Goal: Information Seeking & Learning: Learn about a topic

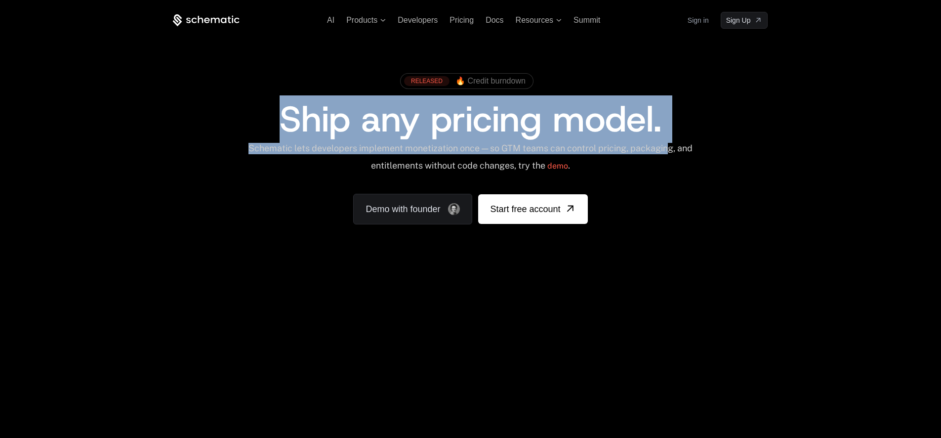
drag, startPoint x: 269, startPoint y: 115, endPoint x: 675, endPoint y: 151, distance: 408.2
click at [675, 151] on div "RELEASED 🔥 Credit burndown Ship any pricing model. Schematic lets developers im…" at bounding box center [470, 146] width 595 height 156
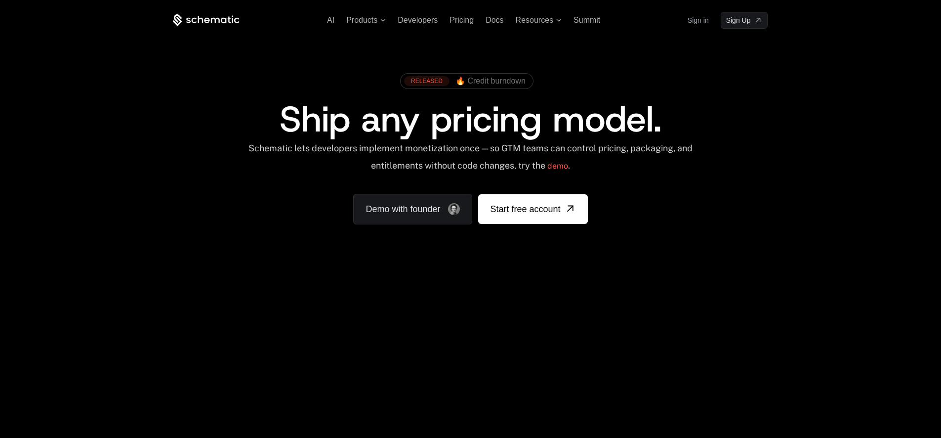
click at [427, 312] on div "Your browser does not support the video tag." at bounding box center [470, 292] width 642 height 416
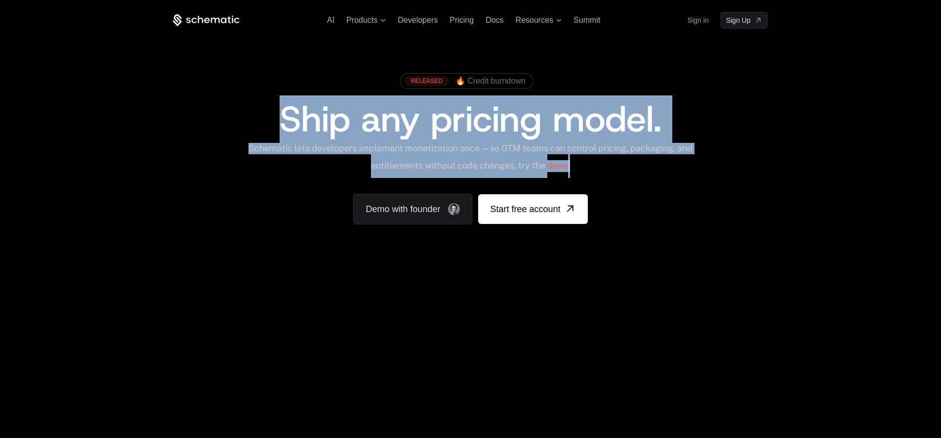
drag, startPoint x: 378, startPoint y: 132, endPoint x: 665, endPoint y: 159, distance: 287.9
click at [659, 158] on div "RELEASED 🔥 Credit burndown Ship any pricing model. Schematic lets developers im…" at bounding box center [470, 146] width 595 height 156
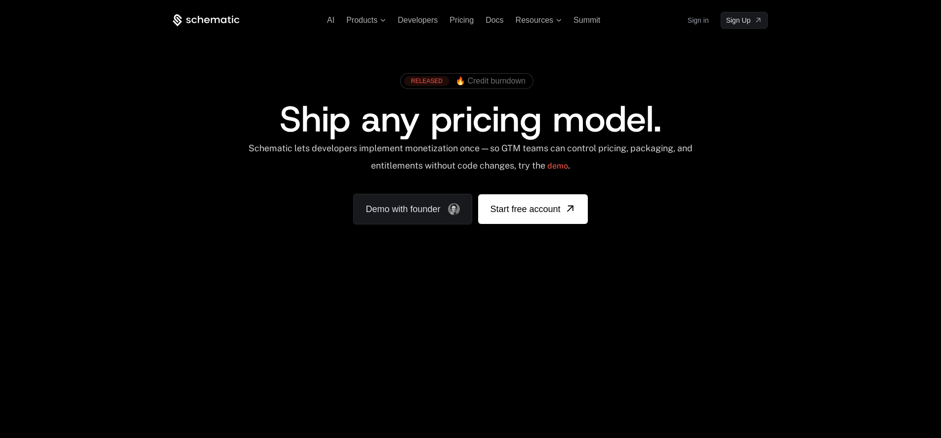
click at [681, 161] on div "Schematic lets developers implement monetization once — so GTM teams can contro…" at bounding box center [471, 160] width 446 height 35
click at [428, 226] on div "RELEASED 🔥 Credit burndown Ship any pricing model. Schematic lets developers im…" at bounding box center [470, 146] width 642 height 235
click at [422, 201] on link "Demo with founder" at bounding box center [412, 209] width 119 height 31
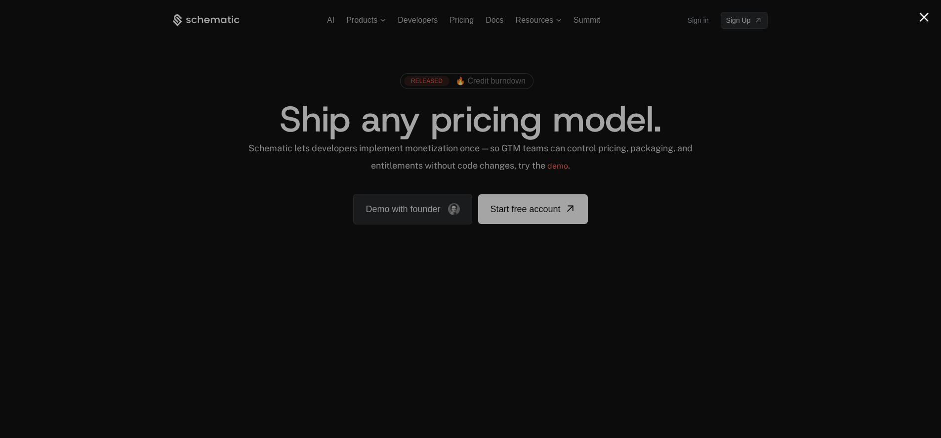
click at [731, 77] on div at bounding box center [470, 219] width 941 height 438
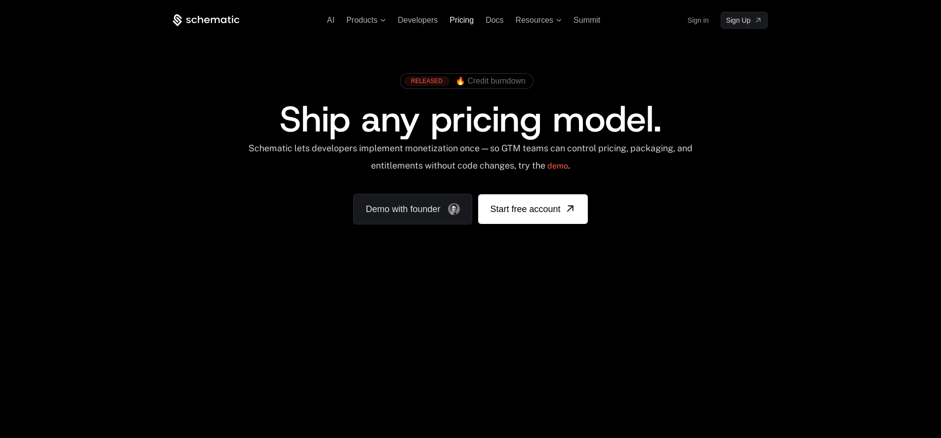
click at [467, 24] on span "Pricing" at bounding box center [462, 20] width 24 height 8
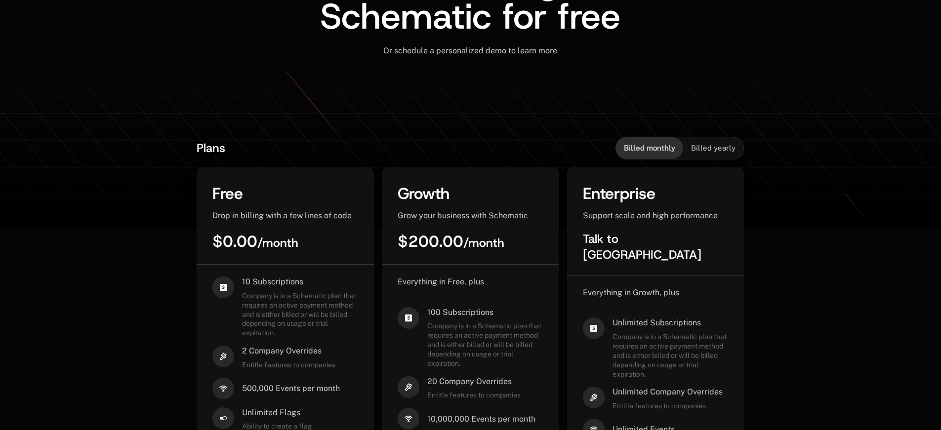
scroll to position [210, 0]
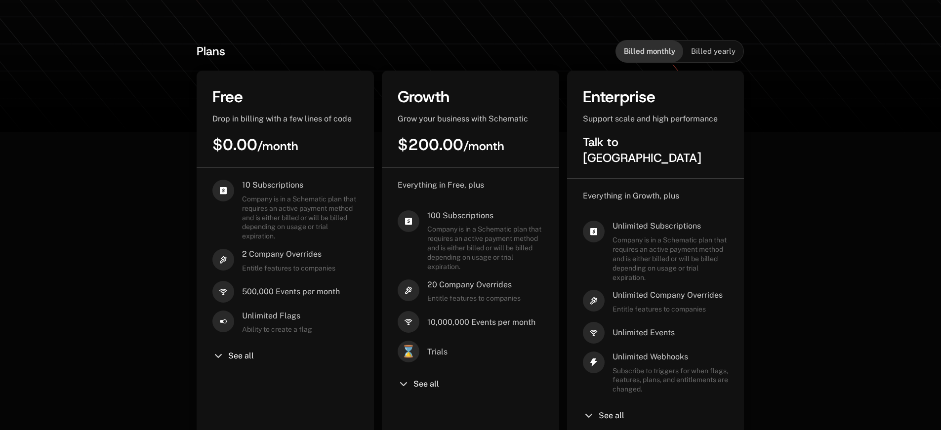
click at [257, 358] on div "See all" at bounding box center [285, 356] width 146 height 12
click at [248, 361] on div "See all" at bounding box center [285, 356] width 146 height 12
click at [248, 359] on span "See all" at bounding box center [241, 356] width 26 height 8
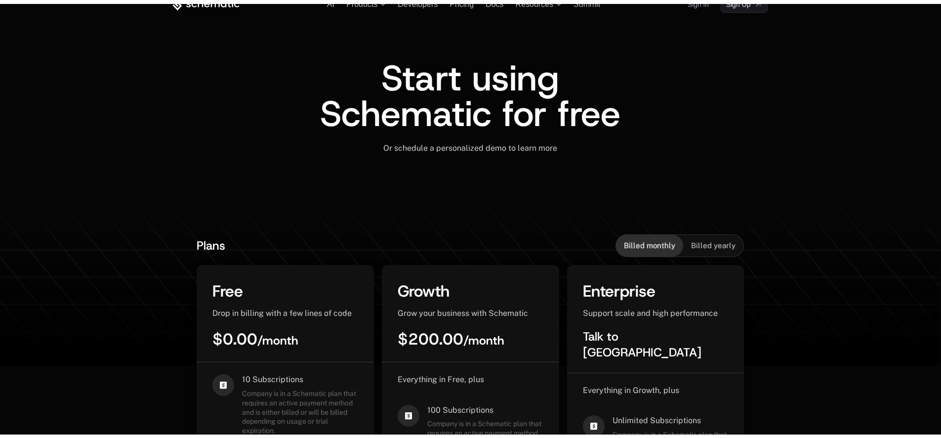
scroll to position [0, 0]
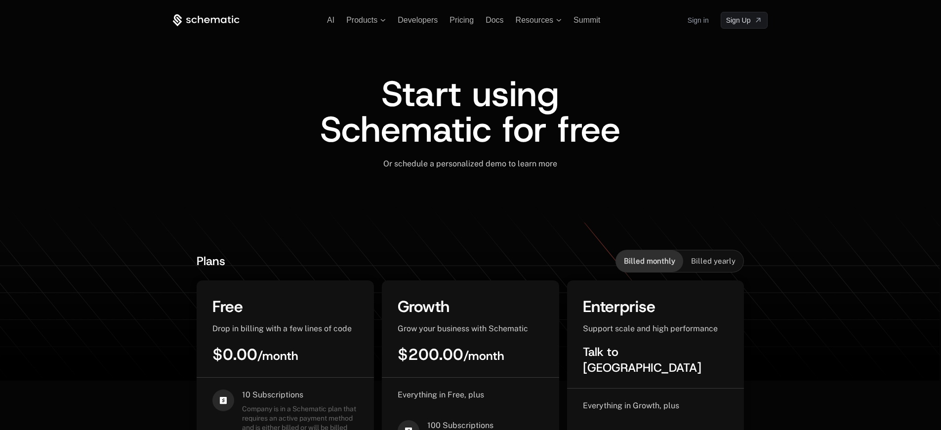
click at [210, 2] on div "AI Products Developers Pricing Docs Resources Summit Sign in Sign Up Start usin…" at bounding box center [470, 119] width 642 height 238
click at [208, 14] on icon at bounding box center [206, 20] width 67 height 12
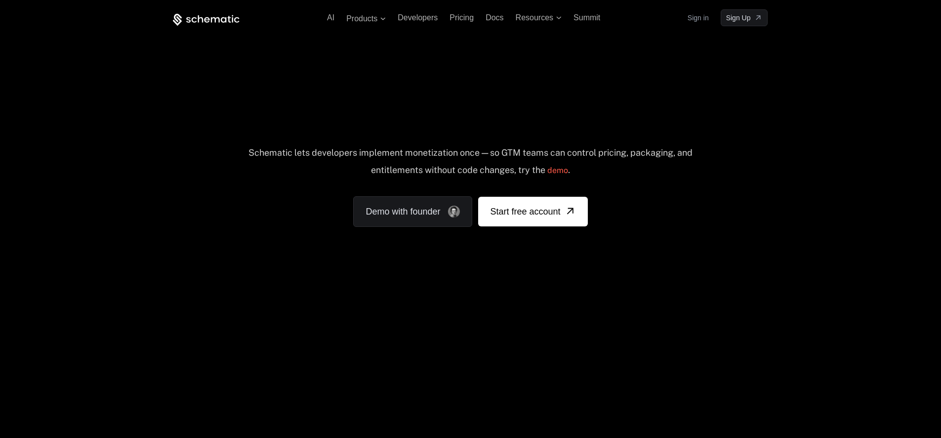
click at [209, 25] on icon at bounding box center [206, 19] width 67 height 12
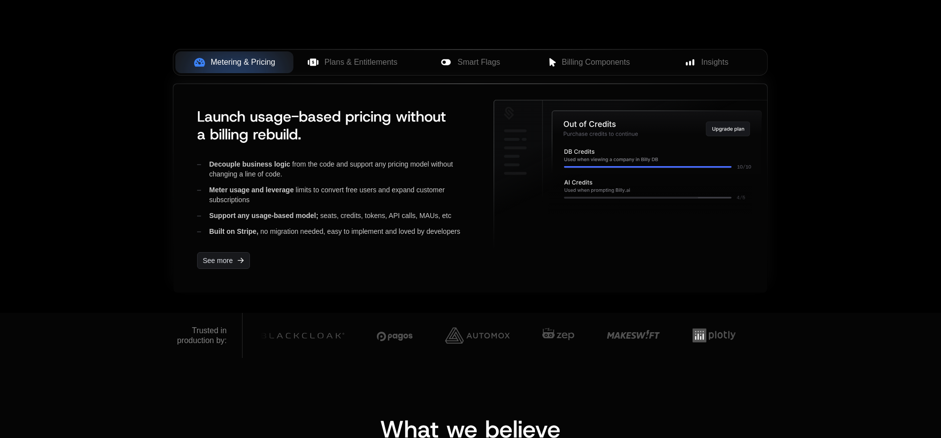
scroll to position [335, 0]
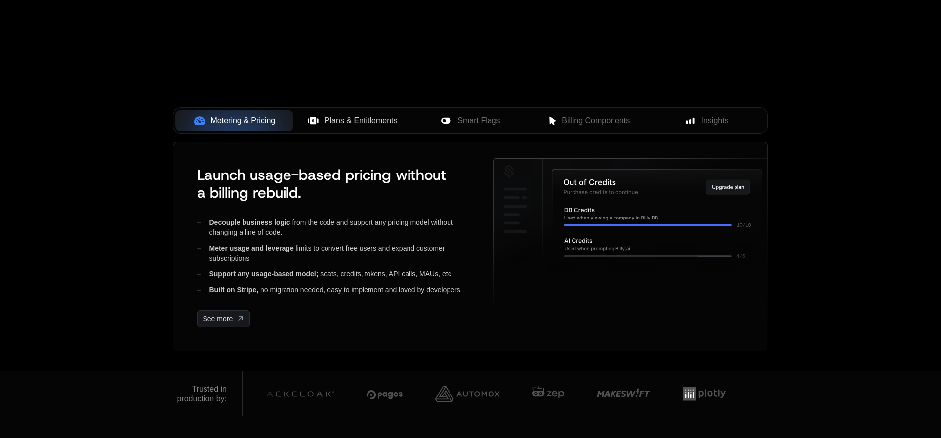
click at [344, 123] on span "Plans & Entitlements" at bounding box center [361, 121] width 73 height 12
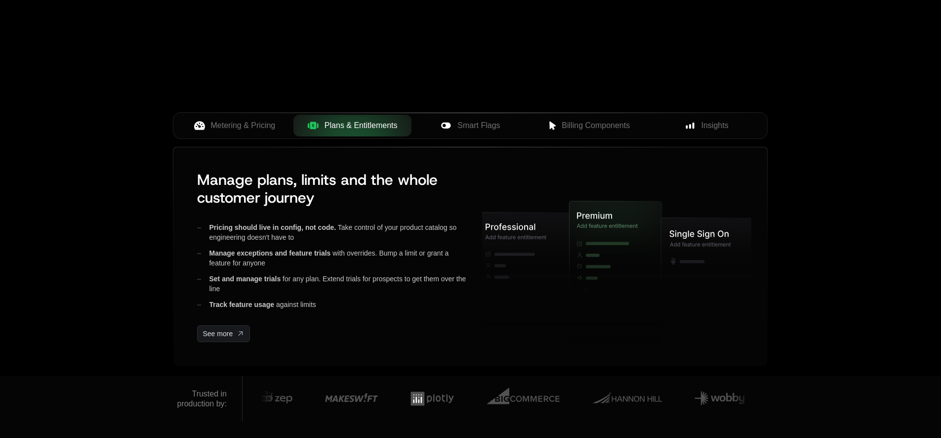
scroll to position [0, 0]
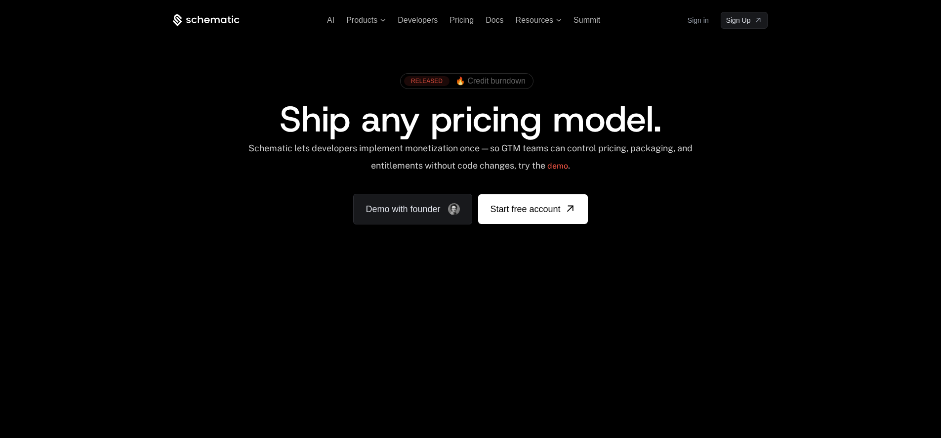
click at [493, 84] on span "🔥 Credit burndown" at bounding box center [491, 81] width 70 height 9
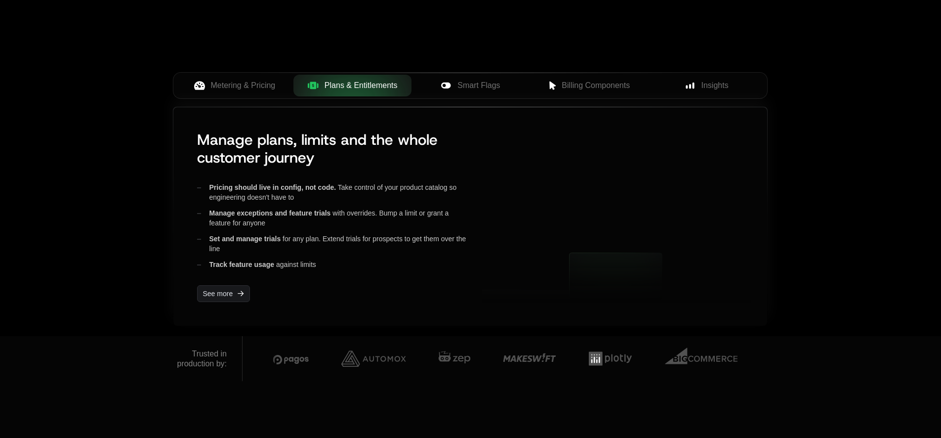
scroll to position [394, 0]
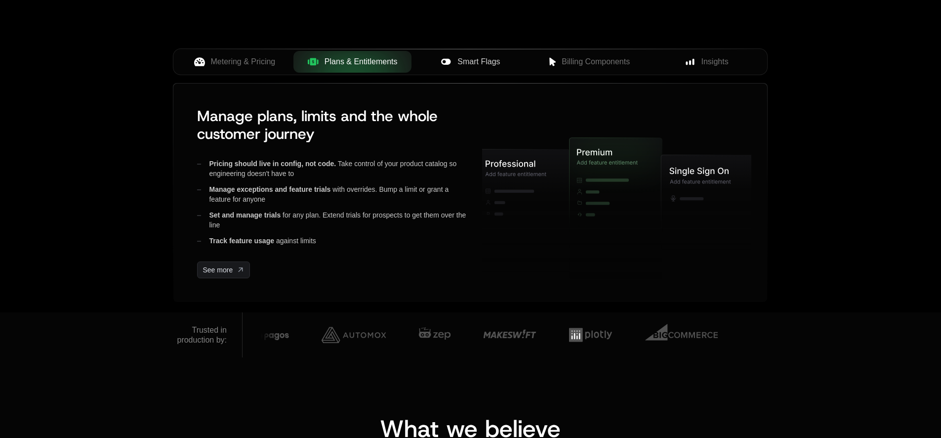
click at [464, 63] on span "Smart Flags" at bounding box center [479, 62] width 42 height 12
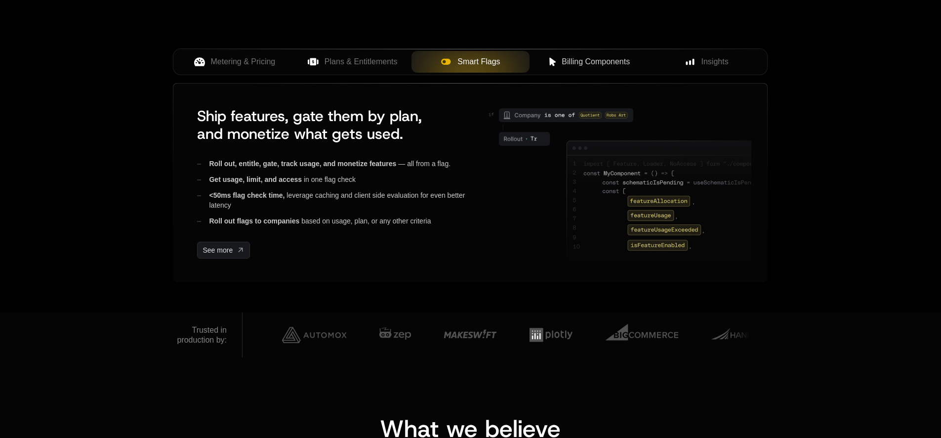
click at [556, 62] on icon at bounding box center [553, 61] width 9 height 9
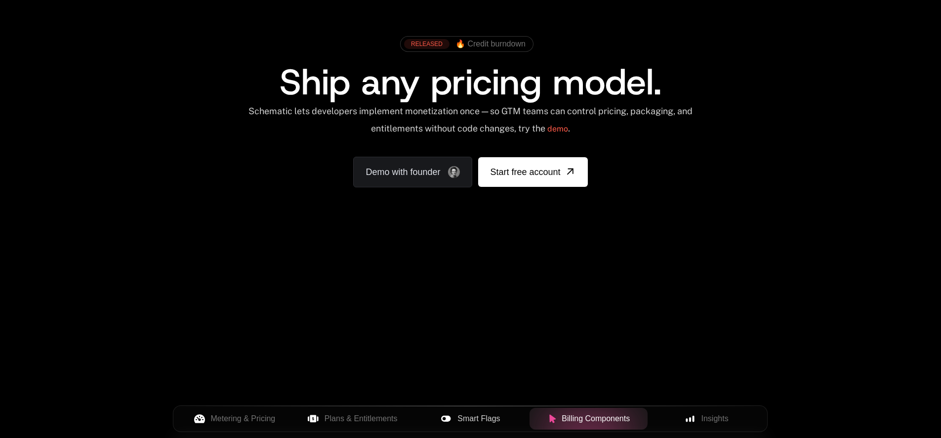
scroll to position [0, 0]
